Goal: Task Accomplishment & Management: Use online tool/utility

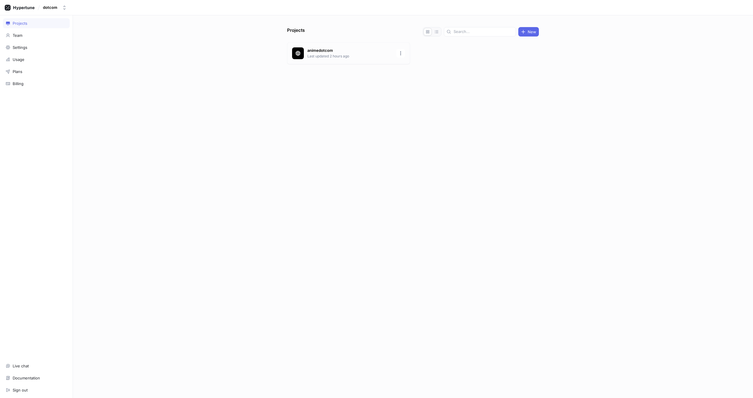
click at [314, 52] on p "animedotcom" at bounding box center [349, 51] width 85 height 6
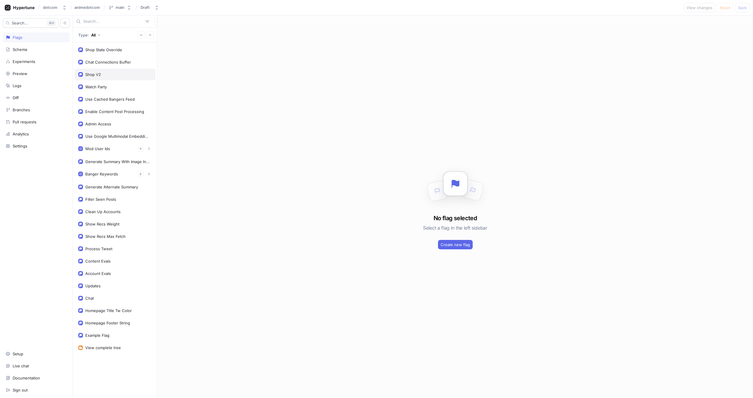
click at [110, 71] on div "Shop V2" at bounding box center [114, 75] width 81 height 12
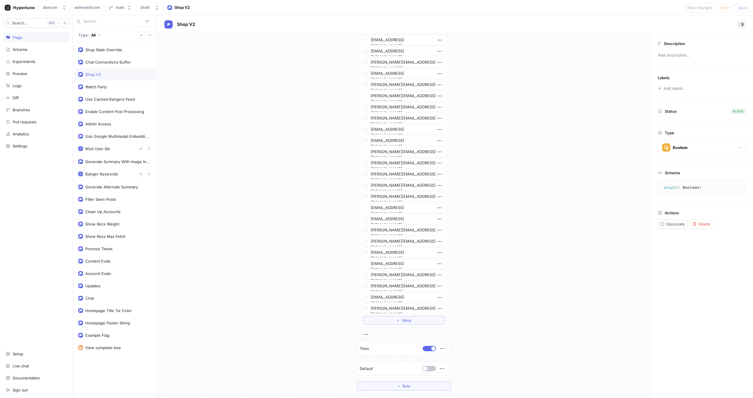
scroll to position [376, 0]
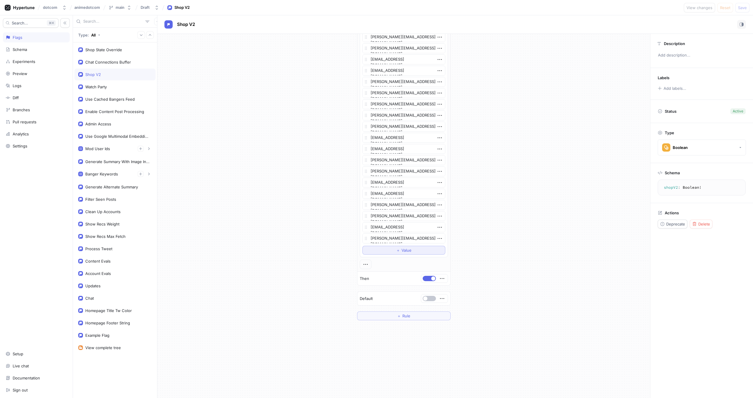
click at [402, 249] on span "Value" at bounding box center [407, 250] width 10 height 4
type textarea "x"
type textarea "s"
type textarea "x"
type textarea "sk"
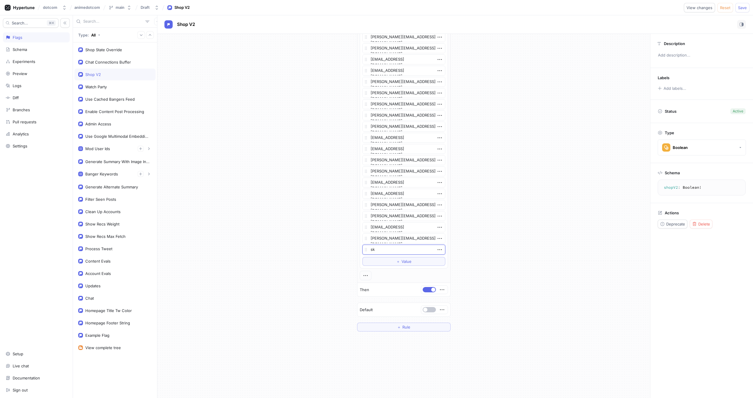
type textarea "x"
type textarea "skya"
type textarea "x"
type textarea "skyal"
type textarea "x"
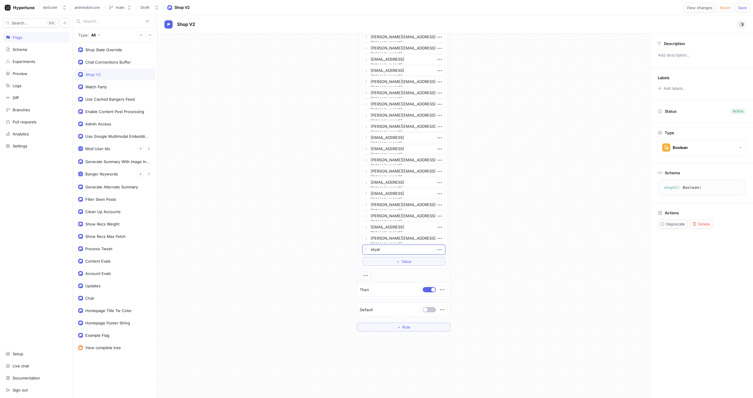
type textarea "skyalr"
type textarea "x"
type textarea "skyalrk@"
type textarea "x"
type textarea "skyalrk@ch"
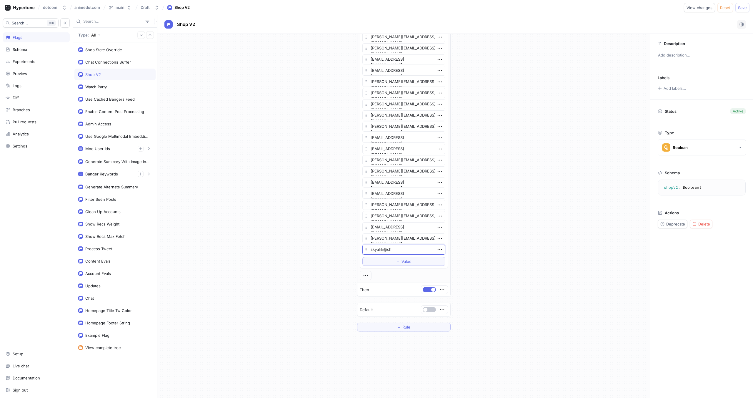
type textarea "x"
type textarea "skyalrk@chi"
type textarea "x"
type textarea "skyalrk@chiur"
type textarea "x"
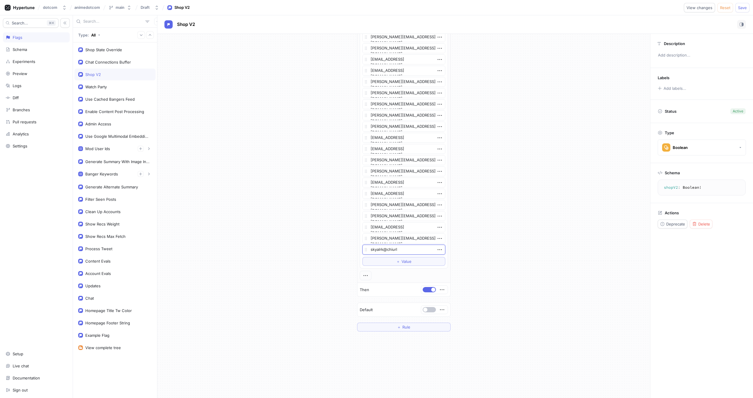
type textarea "skyalrk@chiurla"
type textarea "x"
type textarea "skyalrk@chiurlab"
type textarea "x"
type textarea "skyalrk@chiurla"
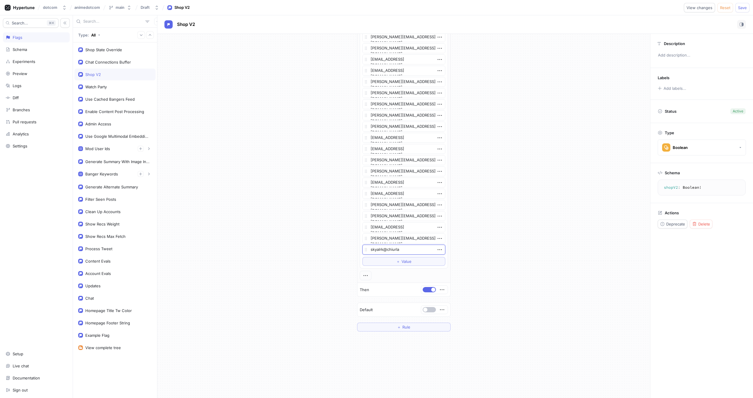
type textarea "x"
type textarea "skyalrk@chiurl"
type textarea "x"
type textarea "skyalrk@chiur"
type textarea "x"
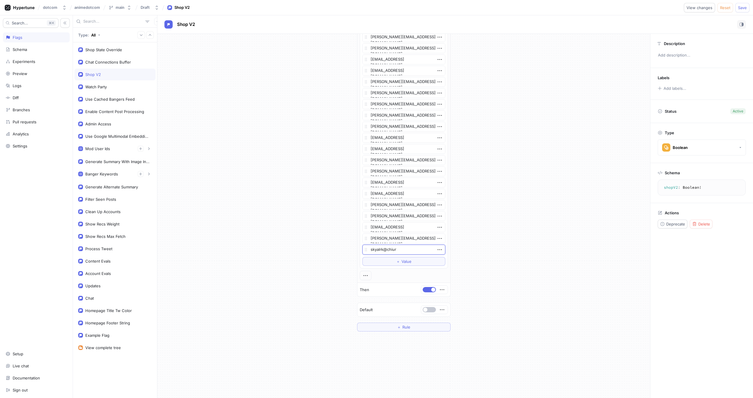
type textarea "skyalrk@[PERSON_NAME]"
type textarea "x"
type textarea "skyalrk@chi"
type textarea "x"
type textarea "skyalrk@chir"
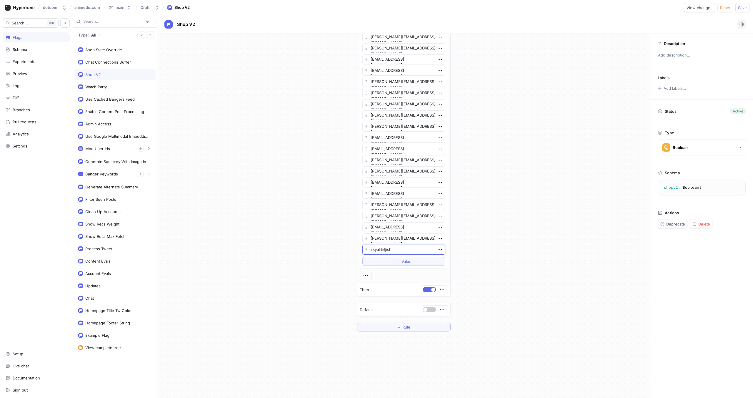
type textarea "x"
type textarea "skyalrk@chiru"
type textarea "x"
type textarea "skyalrk@chirul"
type textarea "x"
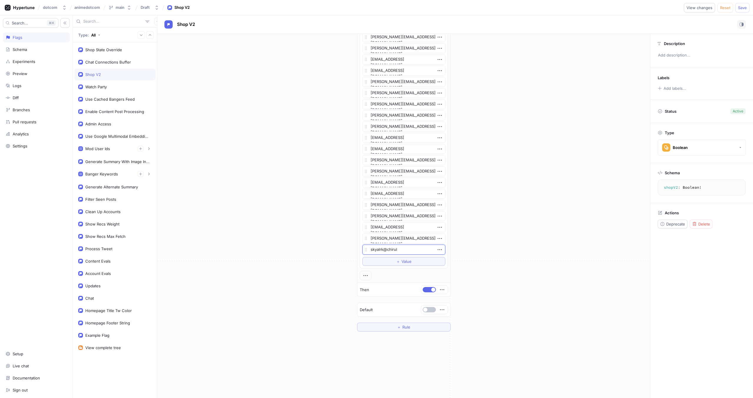
type textarea "skyalrk@chirula"
type textarea "x"
type textarea "skyalrk@chirulab"
type textarea "x"
type textarea "skyalrk@chirulabs"
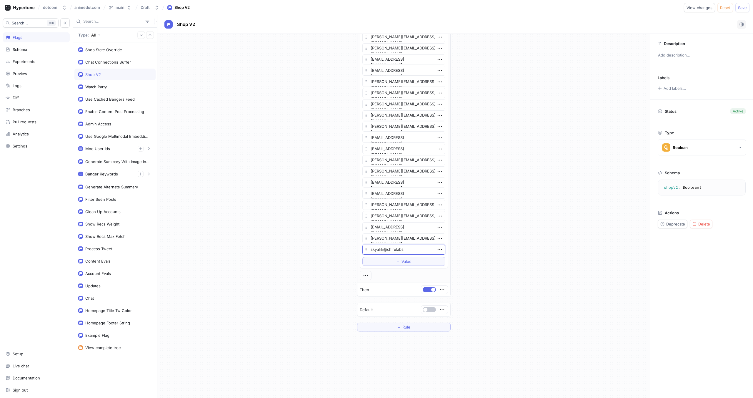
type textarea "x"
type textarea "skyalrk@chirulabs."
type textarea "x"
type textarea "skyalrk@chirulabs.c"
type textarea "x"
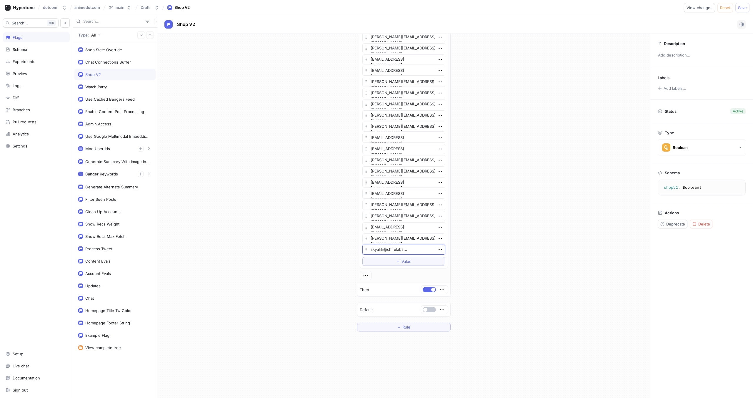
type textarea "[EMAIL_ADDRESS][DOMAIN_NAME]"
type textarea "x"
type textarea "[EMAIL_ADDRESS][DOMAIN_NAME]"
click at [379, 250] on textarea "[EMAIL_ADDRESS][DOMAIN_NAME]" at bounding box center [403, 249] width 83 height 10
click at [380, 250] on textarea "[EMAIL_ADDRESS][DOMAIN_NAME]" at bounding box center [403, 249] width 83 height 10
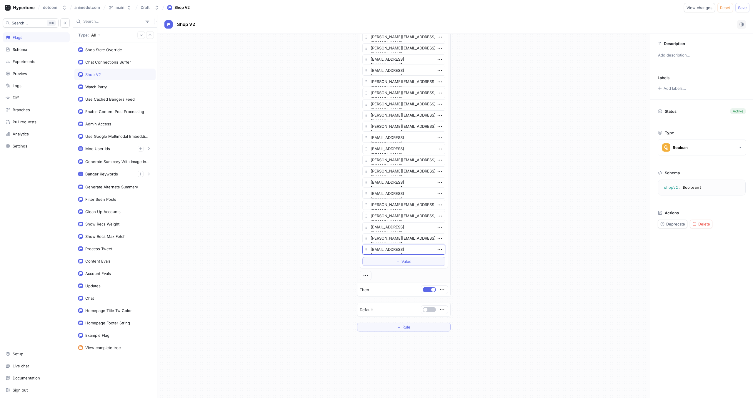
type textarea "x"
type textarea "[EMAIL_ADDRESS][DOMAIN_NAME]"
type textarea "x"
type textarea "[EMAIL_ADDRESS][DOMAIN_NAME]"
type textarea "x"
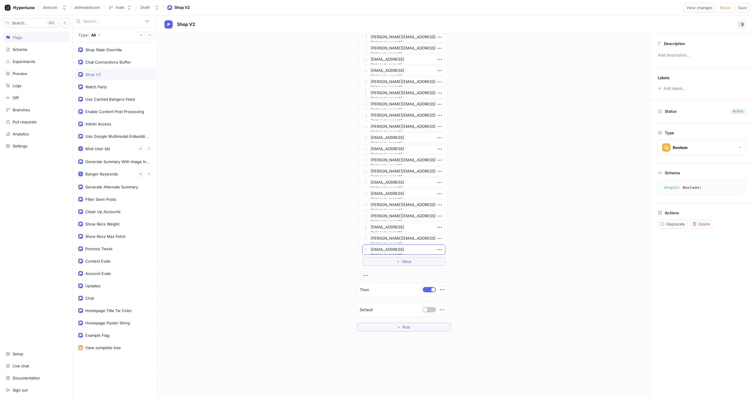
type textarea "[EMAIL_ADDRESS][DOMAIN_NAME]"
type textarea "x"
type textarea "[EMAIL_ADDRESS][DOMAIN_NAME]"
type textarea "x"
type textarea "[EMAIL_ADDRESS][DOMAIN_NAME]"
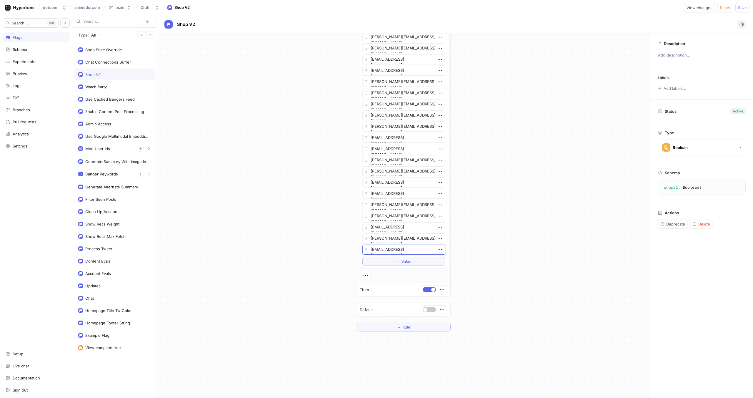
type textarea "x"
type textarea "[MEDICAL_DATA][EMAIL_ADDRESS][DOMAIN_NAME]"
type textarea "x"
type textarea "[EMAIL_ADDRESS][DOMAIN_NAME]"
type textarea "x"
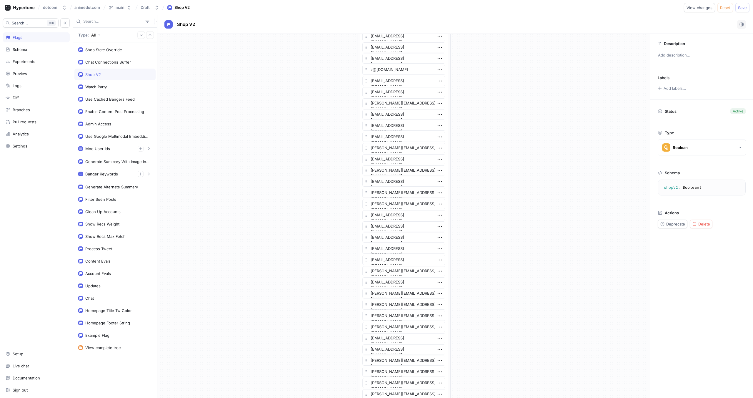
scroll to position [0, 0]
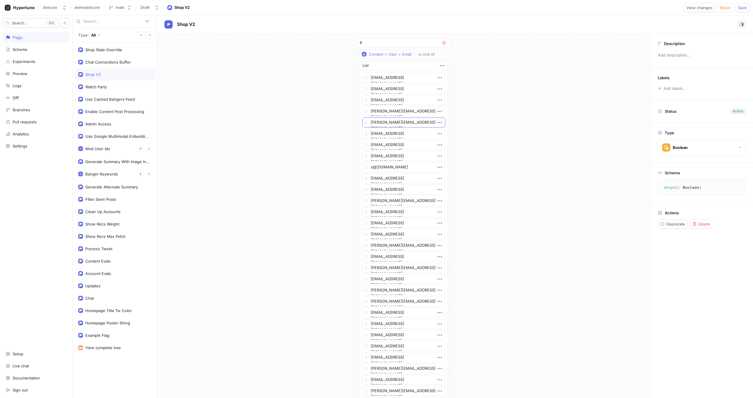
type textarea "[EMAIL_ADDRESS][DOMAIN_NAME]"
click at [391, 124] on textarea "[PERSON_NAME][EMAIL_ADDRESS][DOMAIN_NAME]" at bounding box center [403, 122] width 83 height 10
click at [381, 122] on textarea "[PERSON_NAME][EMAIL_ADDRESS][DOMAIN_NAME]" at bounding box center [403, 122] width 83 height 10
drag, startPoint x: 414, startPoint y: 122, endPoint x: 409, endPoint y: 124, distance: 5.1
click at [421, 123] on textarea "[PERSON_NAME][EMAIL_ADDRESS][DOMAIN_NAME]" at bounding box center [403, 122] width 83 height 10
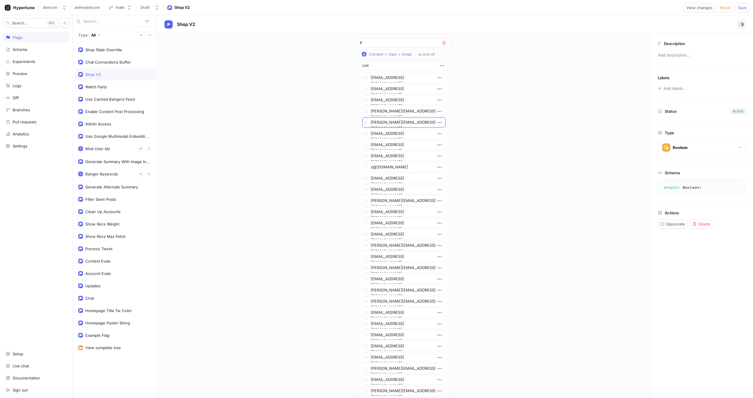
drag, startPoint x: 384, startPoint y: 123, endPoint x: 411, endPoint y: 124, distance: 27.7
click at [352, 123] on div "If Context > User > Email is one of List [EMAIL_ADDRESS][DOMAIN_NAME] [EMAIL_AD…" at bounding box center [403, 373] width 103 height 678
click at [498, 127] on div "If Context > User > Email is one of List [EMAIL_ADDRESS][DOMAIN_NAME] [EMAIL_AD…" at bounding box center [403, 373] width 493 height 678
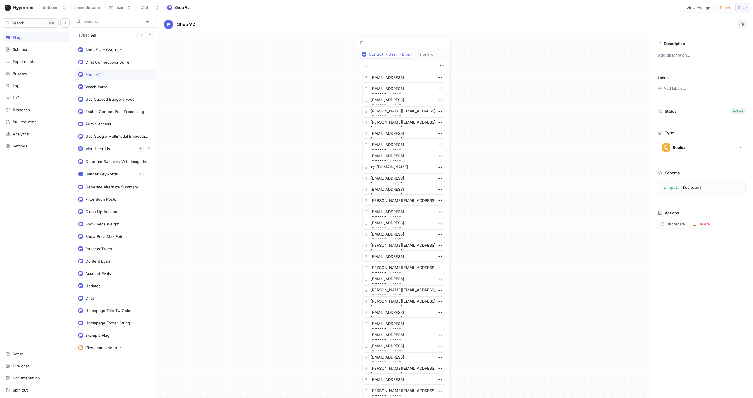
click at [741, 9] on span "Save" at bounding box center [742, 8] width 9 height 4
click at [544, 42] on div "If Context > User > Email is one of List [EMAIL_ADDRESS][DOMAIN_NAME] [EMAIL_AD…" at bounding box center [403, 373] width 493 height 678
type textarea "x"
